Goal: Information Seeking & Learning: Find specific fact

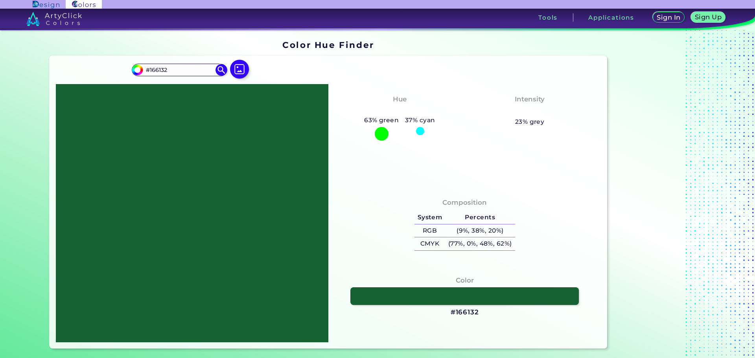
click at [222, 168] on div at bounding box center [192, 213] width 272 height 258
click at [222, 72] on img at bounding box center [222, 70] width 14 height 14
drag, startPoint x: 173, startPoint y: 69, endPoint x: 88, endPoint y: 70, distance: 84.1
click at [88, 70] on div "#166132 #166132 Acadia ◉ Acid Green ◉ Aero Blue ◉ Alabaster ◉ Albescent White ◉…" at bounding box center [329, 202] width 558 height 293
